Goal: Use online tool/utility

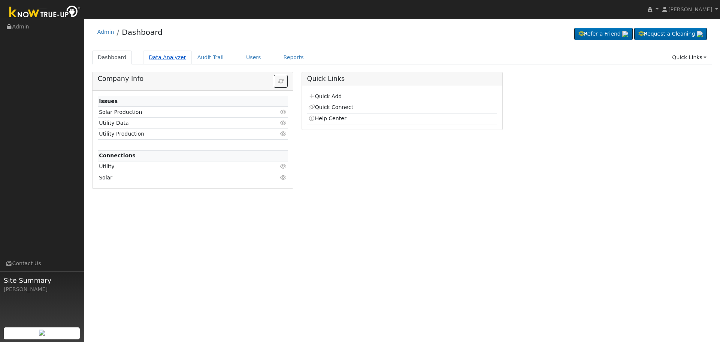
click at [166, 60] on link "Data Analyzer" at bounding box center [167, 58] width 49 height 14
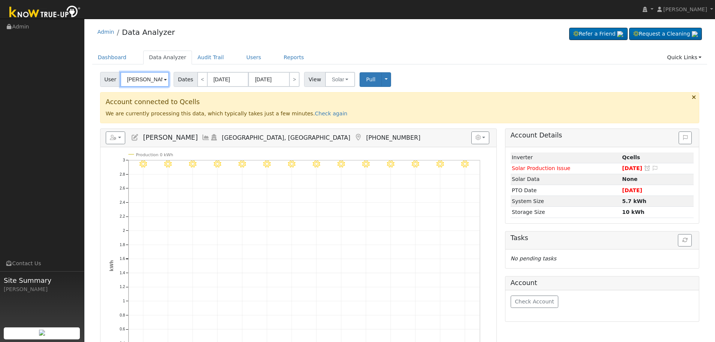
click at [159, 82] on input "[PERSON_NAME]" at bounding box center [144, 79] width 49 height 15
click at [159, 82] on img at bounding box center [159, 79] width 19 height 14
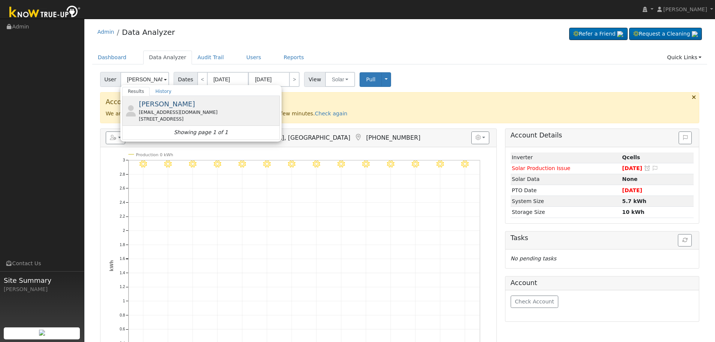
click at [193, 112] on div "[EMAIL_ADDRESS][DOMAIN_NAME]" at bounding box center [208, 112] width 139 height 7
type input "[PERSON_NAME]"
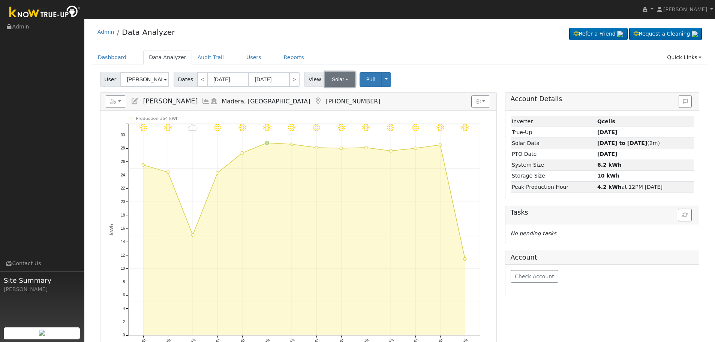
click at [332, 79] on button "Solar" at bounding box center [340, 79] width 30 height 15
click at [345, 96] on link "Utility" at bounding box center [350, 96] width 52 height 10
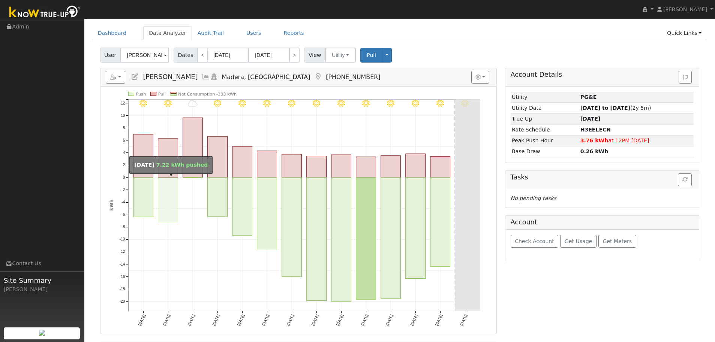
scroll to position [37, 0]
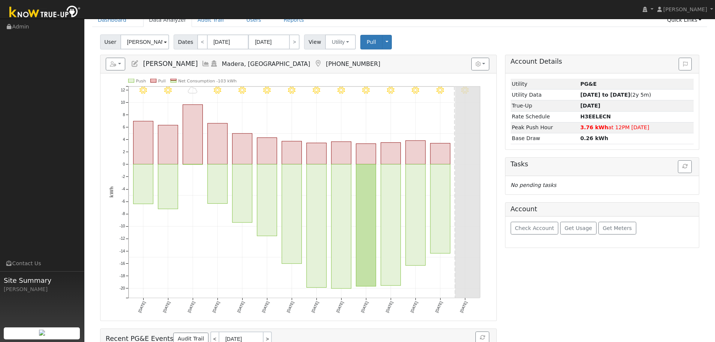
click at [202, 63] on icon at bounding box center [206, 63] width 8 height 7
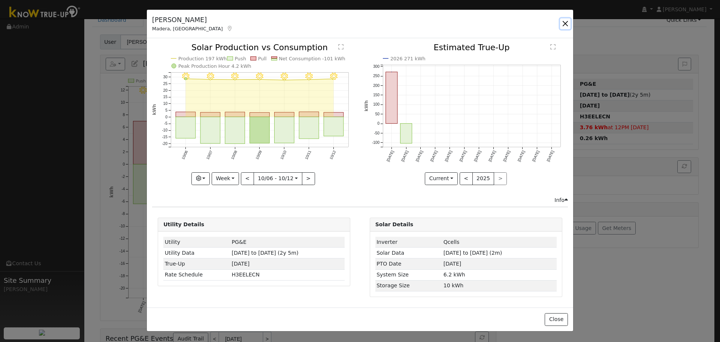
click at [563, 22] on button "button" at bounding box center [565, 23] width 10 height 10
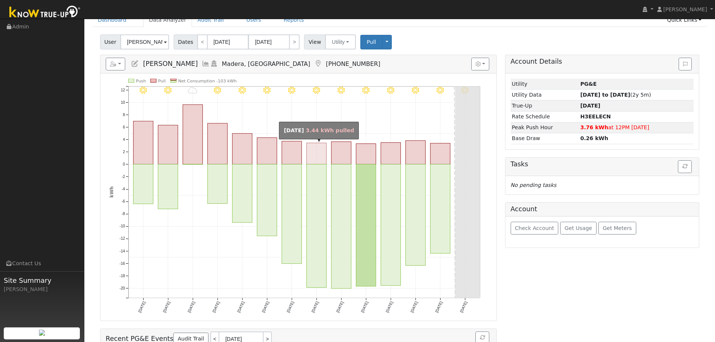
click at [322, 163] on rect "onclick=""" at bounding box center [317, 153] width 20 height 21
type input "[DATE]"
